Goal: Check status: Check status

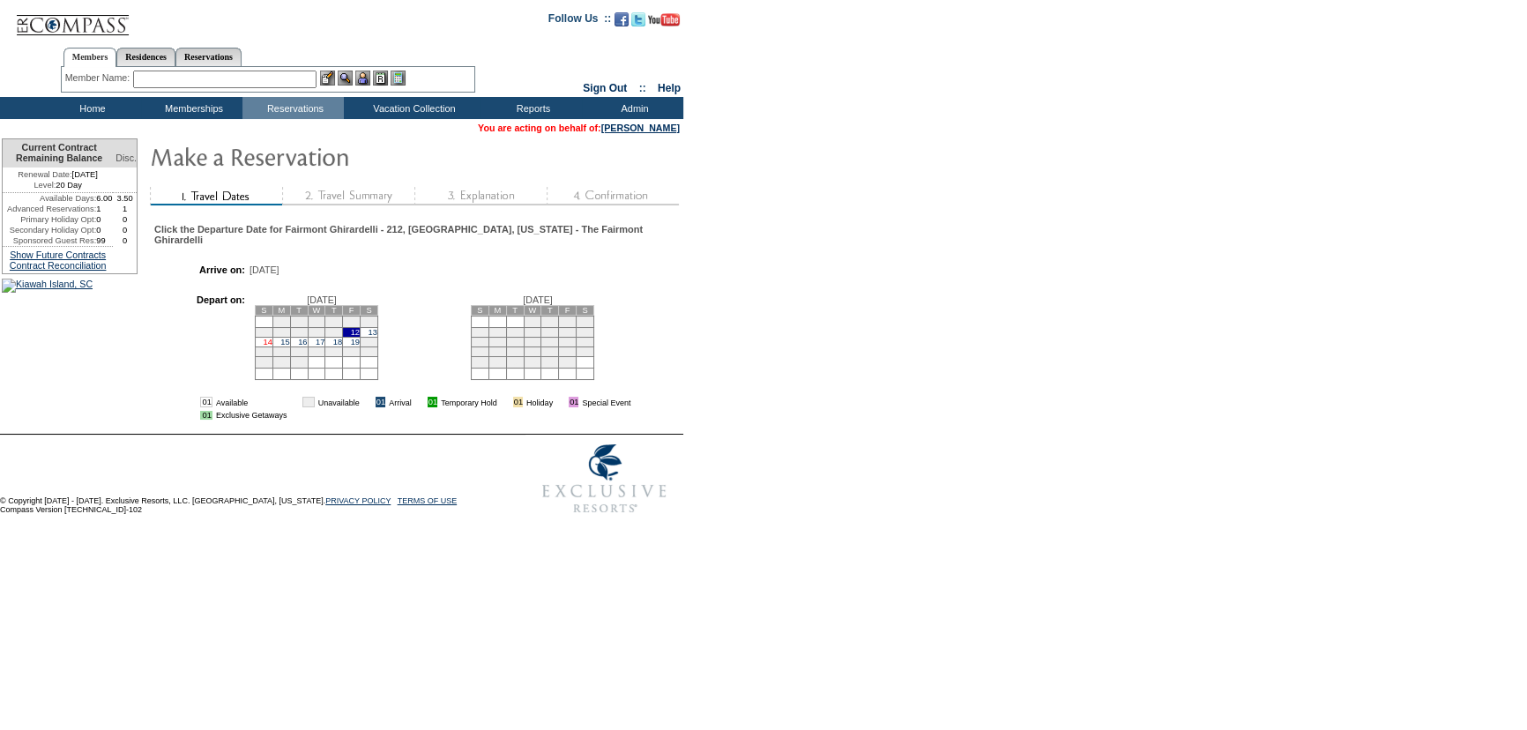
click at [272, 346] on link "14" at bounding box center [267, 342] width 9 height 9
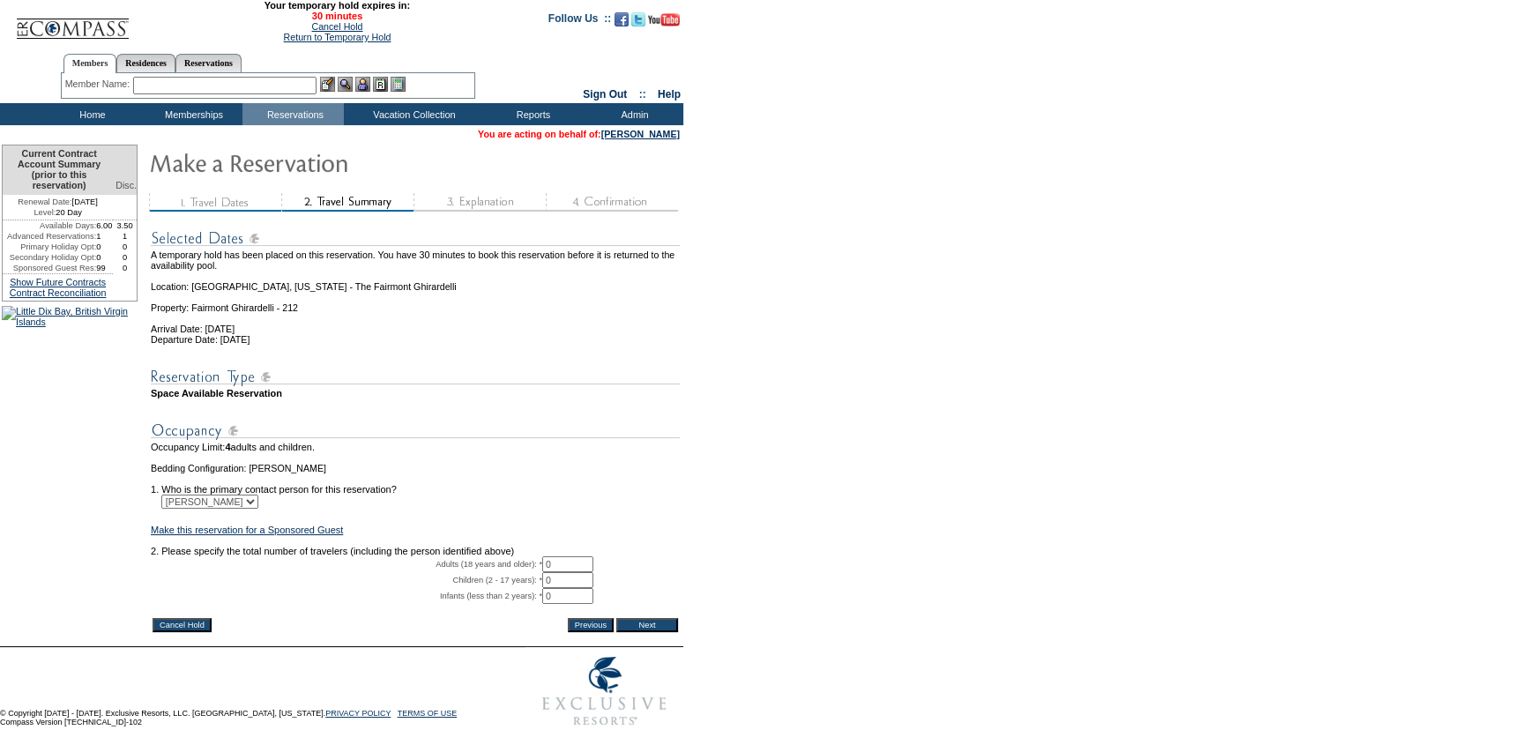
drag, startPoint x: 581, startPoint y: 592, endPoint x: 483, endPoint y: 567, distance: 100.9
click at [483, 573] on tbody "A temporary hold has been placed on this reservation. You have 30 minutes to bo…" at bounding box center [415, 416] width 529 height 398
type input "2"
click at [648, 632] on input "Next" at bounding box center [647, 625] width 62 height 14
